Goal: Find specific page/section: Find specific page/section

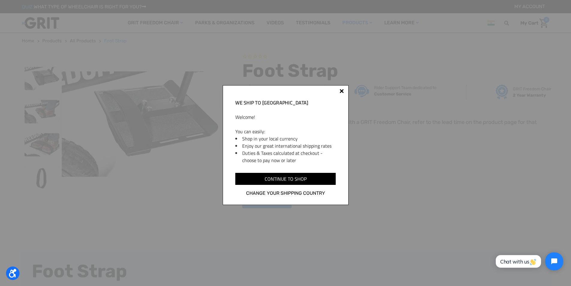
click at [345, 91] on div "We ship to India Welcome! You can easily: Shop in your local currency Enjoy our…" at bounding box center [286, 145] width 126 height 120
click at [337, 89] on div "We ship to India Welcome! You can easily: Shop in your local currency Enjoy our…" at bounding box center [286, 145] width 126 height 120
click at [337, 88] on div "We ship to India Welcome! You can easily: Shop in your local currency Enjoy our…" at bounding box center [286, 145] width 126 height 120
click at [340, 93] on div at bounding box center [342, 91] width 4 height 4
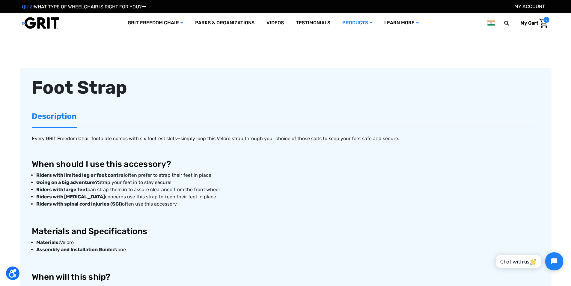
scroll to position [90, 0]
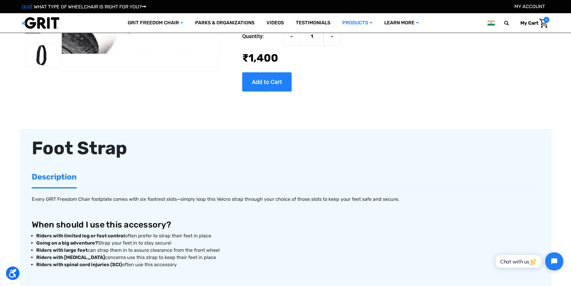
click at [506, 151] on div "Foot Strap" at bounding box center [286, 148] width 508 height 27
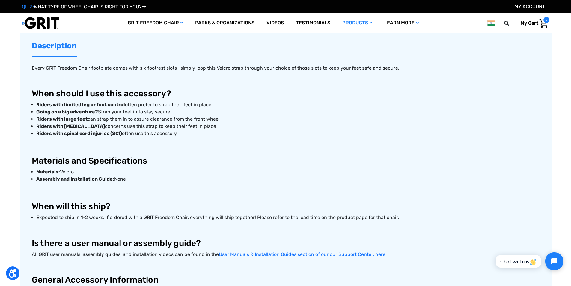
scroll to position [270, 0]
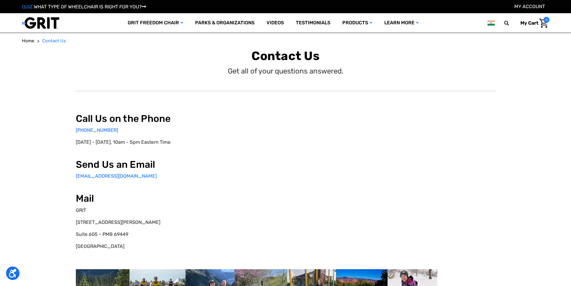
select select "IN"
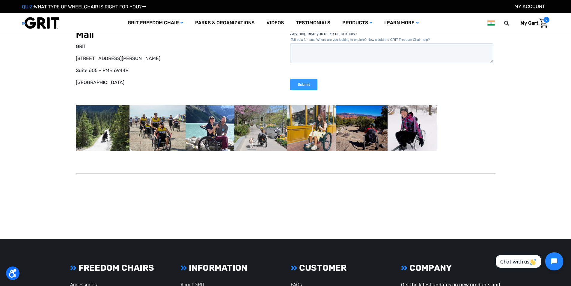
scroll to position [180, 0]
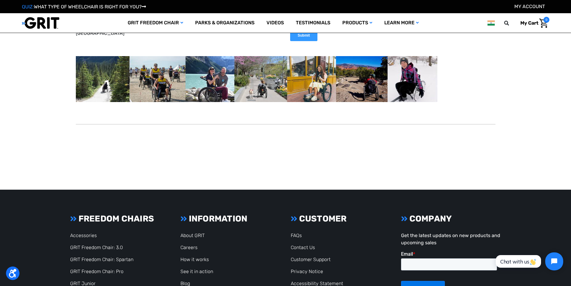
click at [425, 135] on div at bounding box center [437, 139] width 213 height 13
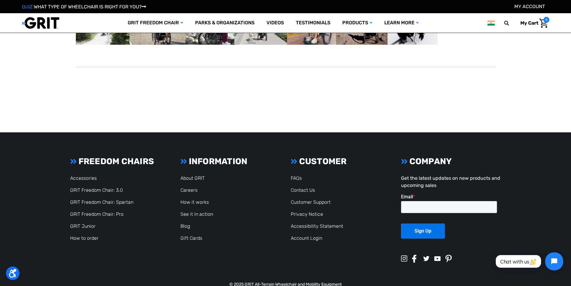
scroll to position [251, 0]
